Goal: Task Accomplishment & Management: Use online tool/utility

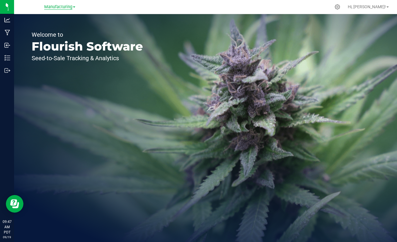
click at [54, 7] on span "Manufacturing" at bounding box center [58, 6] width 28 height 5
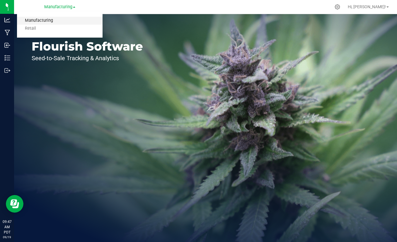
click at [38, 21] on link "Manufacturing" at bounding box center [60, 21] width 86 height 8
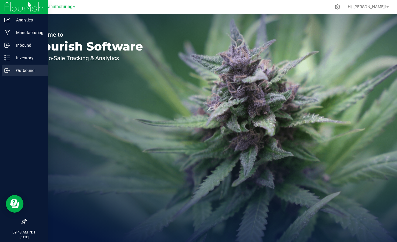
click at [15, 72] on p "Outbound" at bounding box center [27, 70] width 35 height 7
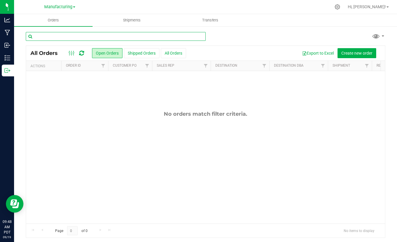
click at [60, 37] on input "text" at bounding box center [116, 36] width 180 height 9
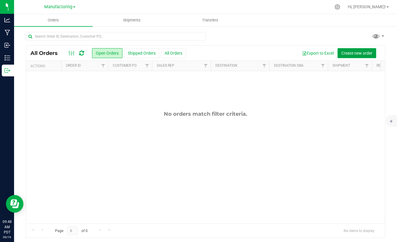
click at [358, 54] on span "Create new order" at bounding box center [357, 53] width 31 height 5
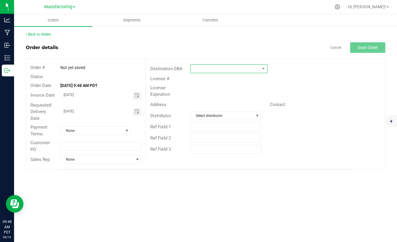
click at [218, 72] on span at bounding box center [225, 69] width 69 height 8
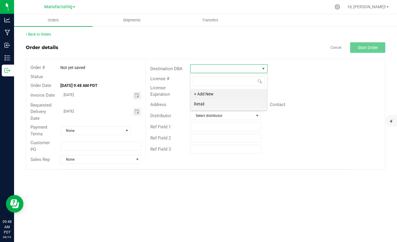
click at [211, 104] on li "Retail" at bounding box center [229, 104] width 77 height 10
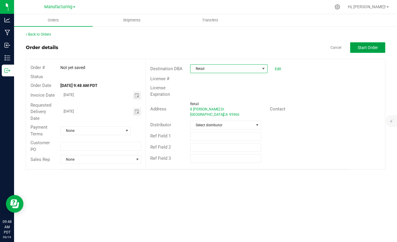
click at [373, 46] on span "Start Order" at bounding box center [368, 47] width 20 height 5
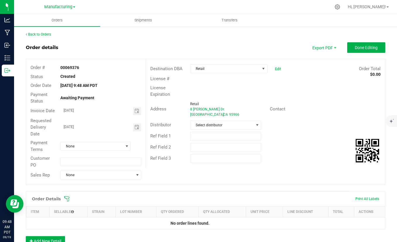
scroll to position [88, 0]
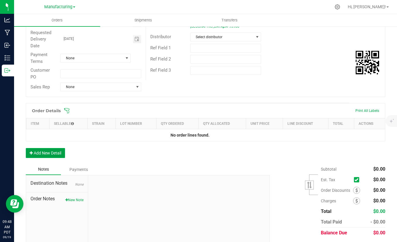
click at [45, 156] on button "Add New Detail" at bounding box center [45, 153] width 39 height 10
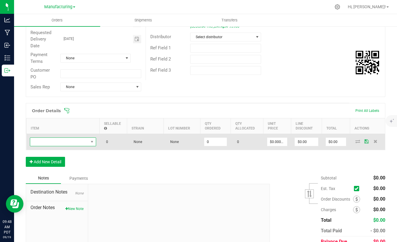
click at [75, 139] on span "NO DATA FOUND" at bounding box center [59, 142] width 58 height 8
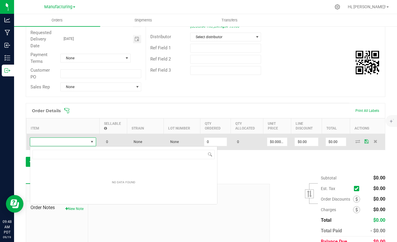
scroll to position [9, 66]
type input "b"
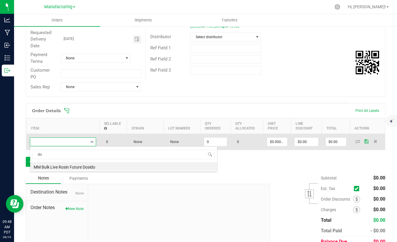
type input "d"
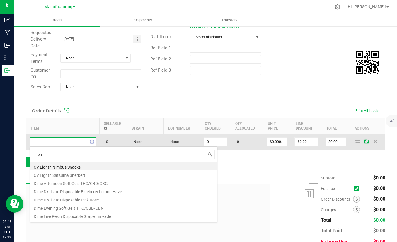
type input "bisc"
